Goal: Task Accomplishment & Management: Use online tool/utility

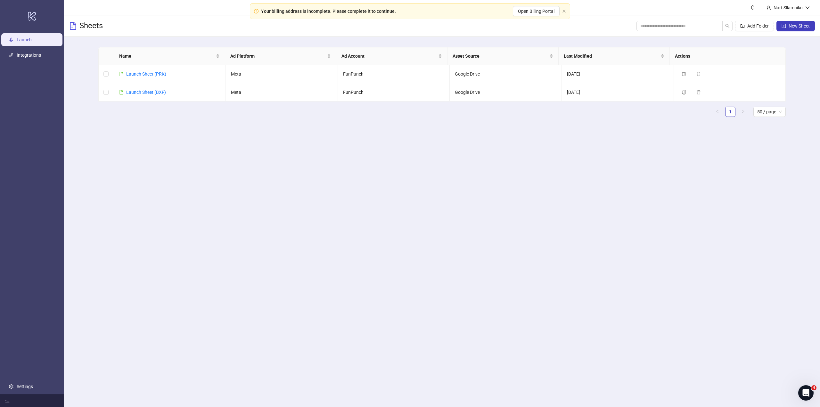
click at [534, 170] on main "Nart Sllamniku Sheets Add Folder New Sheet Name Ad Platform Ad Account Asset So…" at bounding box center [442, 203] width 756 height 407
click at [146, 74] on link "Launch Sheet (PRK)" at bounding box center [146, 73] width 40 height 5
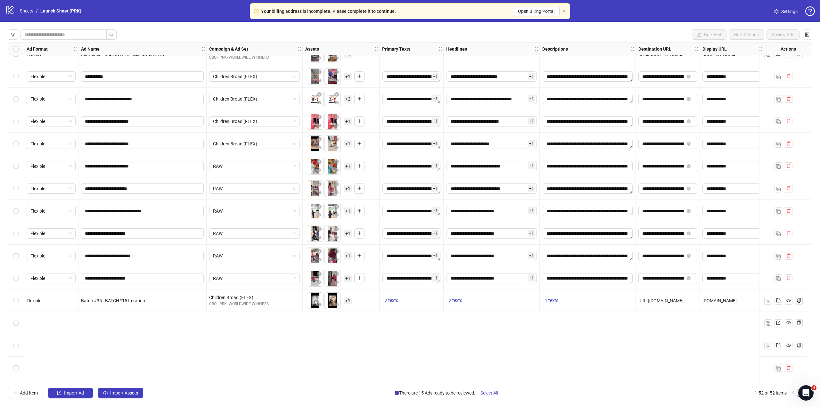
scroll to position [679, 0]
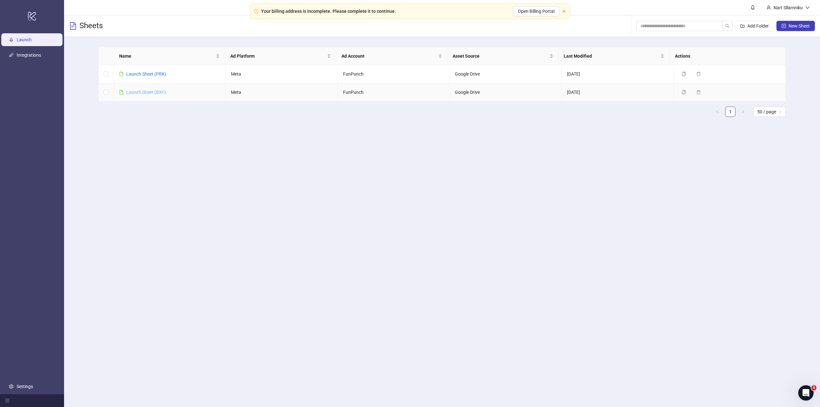
click at [147, 90] on link "Launch Sheet (BXF)" at bounding box center [146, 92] width 40 height 5
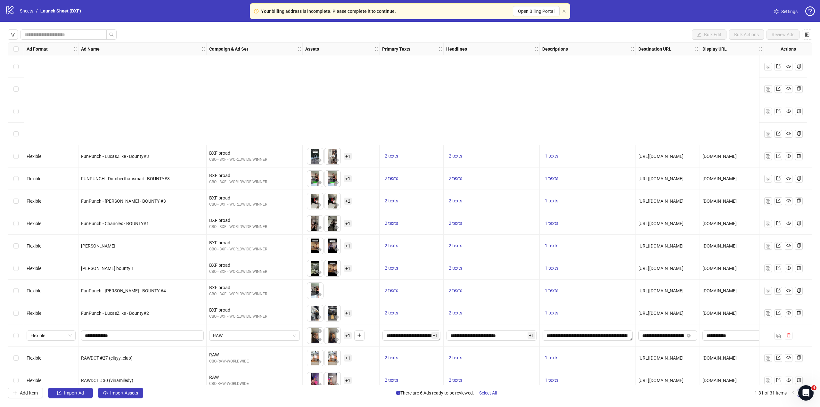
scroll to position [368, 0]
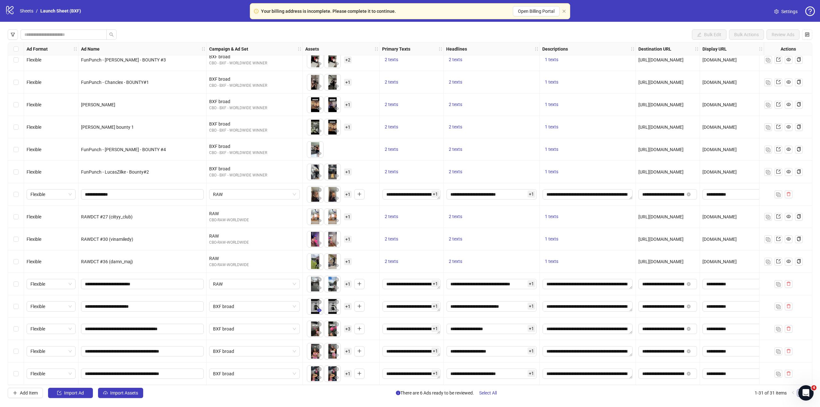
click at [319, 309] on icon "eye" at bounding box center [319, 310] width 4 height 3
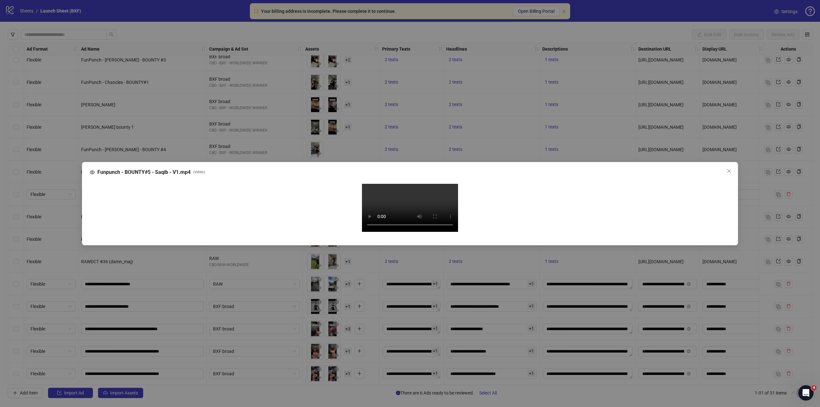
click at [378, 232] on video "Your browser does not support the video tag." at bounding box center [410, 208] width 96 height 48
click at [334, 366] on div "Funpunch - BOUNTY#5 - Saqib - V1.mp4 ( video ) Your browser does not support th…" at bounding box center [410, 203] width 820 height 407
